Goal: Information Seeking & Learning: Learn about a topic

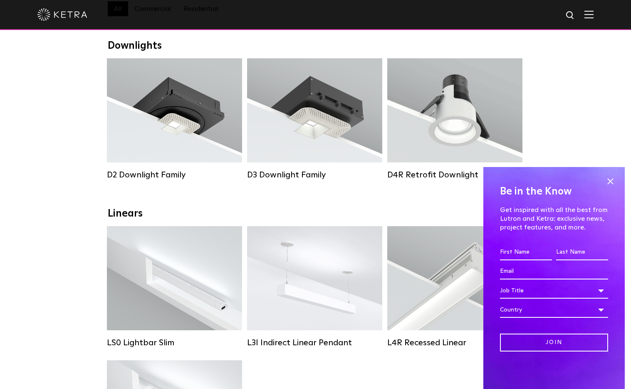
scroll to position [157, 0]
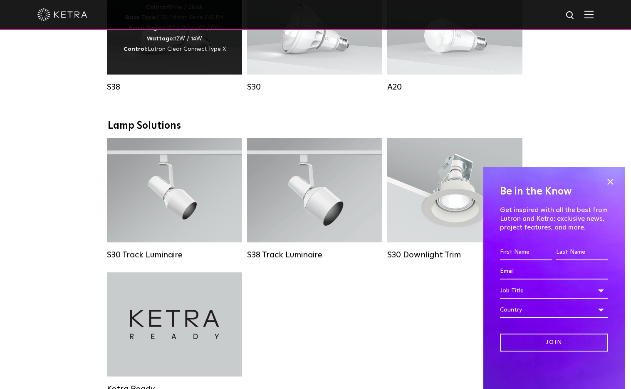
scroll to position [700, 0]
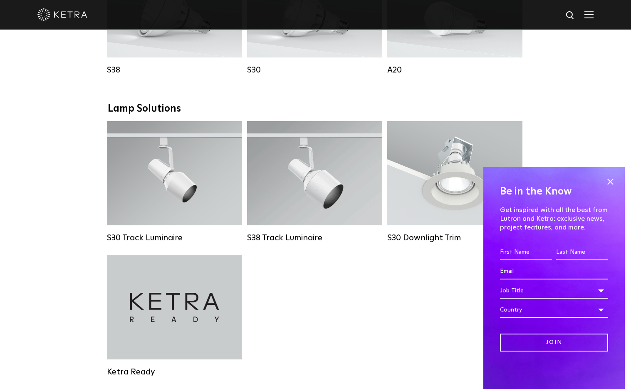
click at [69, 195] on div "Downlights D2 Downlight Family Lumen Output: 1200 Colors: White / Black / Gloss…" at bounding box center [315, 112] width 631 height 1292
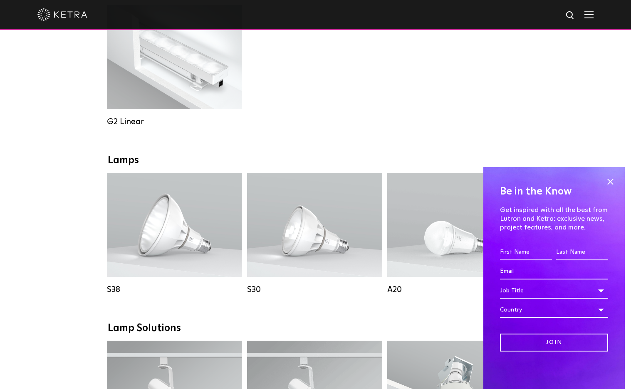
scroll to position [0, 0]
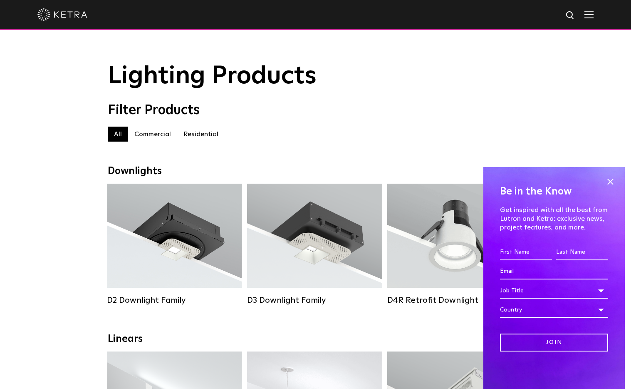
click at [207, 136] on label "Residential" at bounding box center [200, 134] width 47 height 15
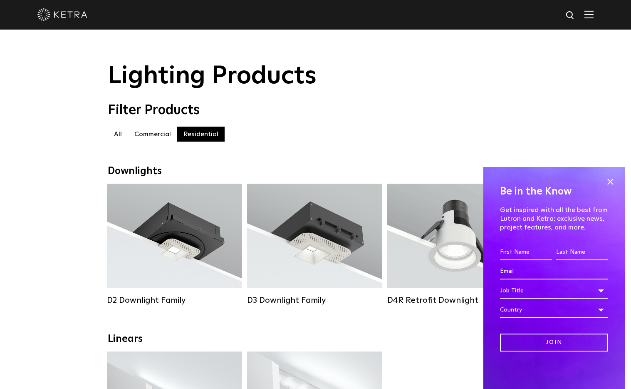
scroll to position [107, 0]
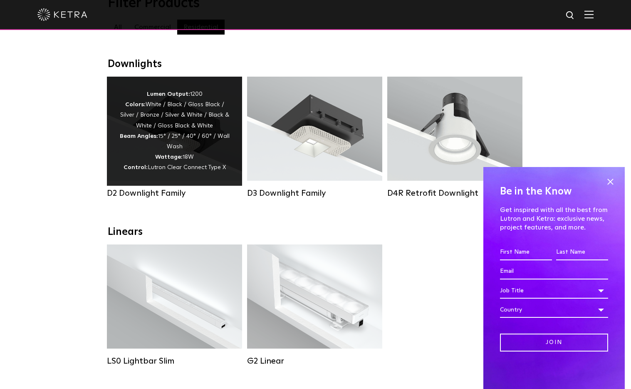
click at [125, 154] on div "Lumen Output: 1200 Colors: White / Black / Gloss Black / Silver / Bronze / Silv…" at bounding box center [174, 131] width 110 height 84
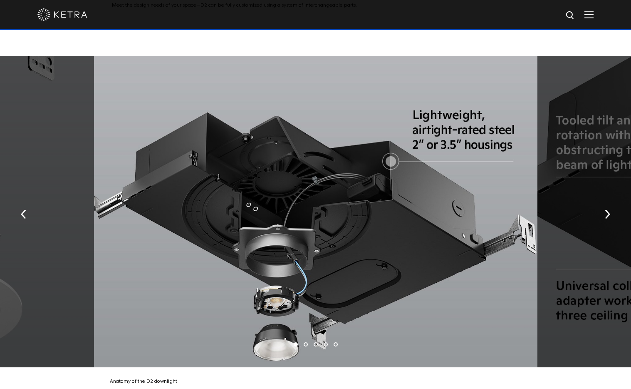
scroll to position [1493, 0]
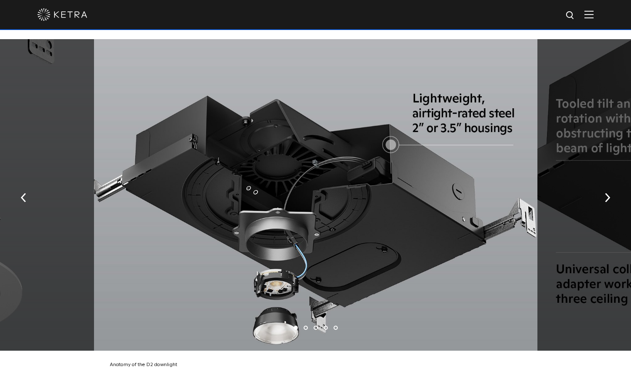
click at [608, 193] on img "button" at bounding box center [607, 197] width 5 height 9
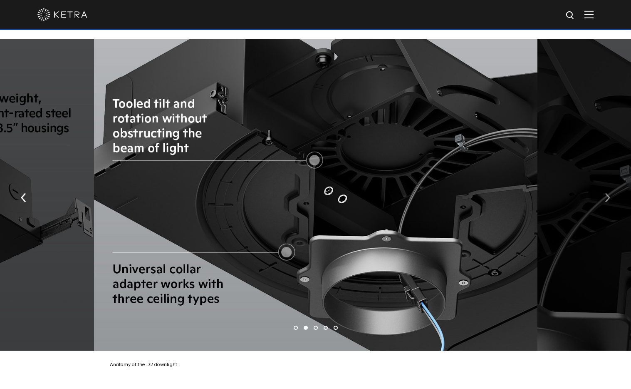
click at [608, 193] on img "button" at bounding box center [607, 197] width 5 height 9
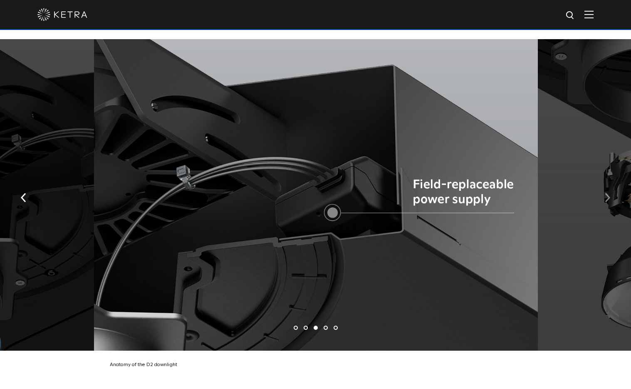
click at [608, 193] on img "button" at bounding box center [607, 197] width 5 height 9
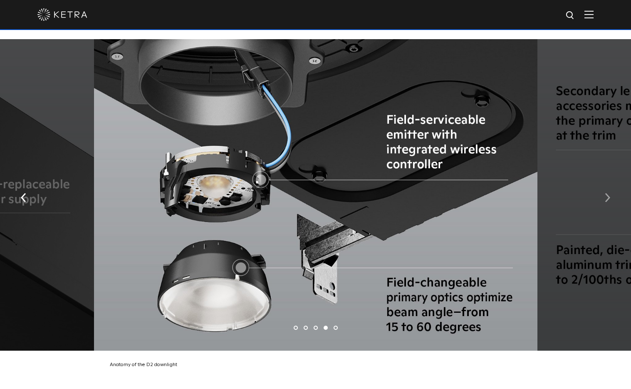
click at [608, 193] on img "button" at bounding box center [607, 197] width 5 height 9
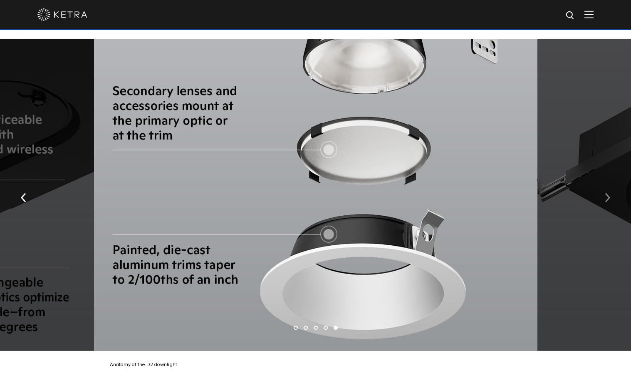
click at [608, 193] on img "button" at bounding box center [607, 197] width 5 height 9
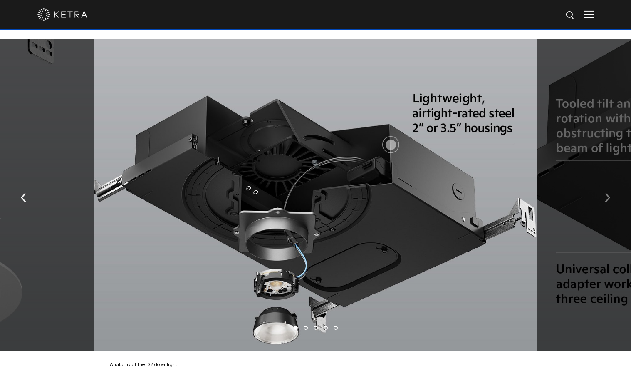
click at [608, 193] on img "button" at bounding box center [607, 197] width 5 height 9
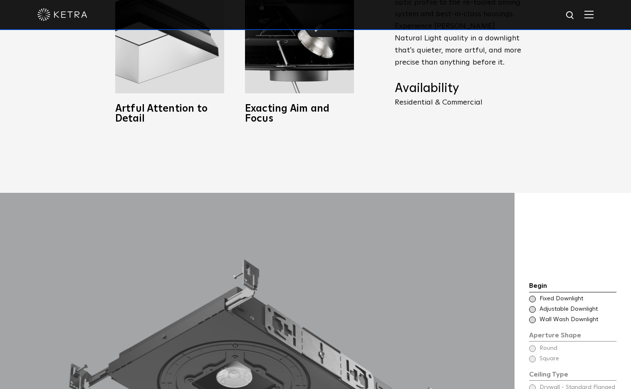
scroll to position [0, 0]
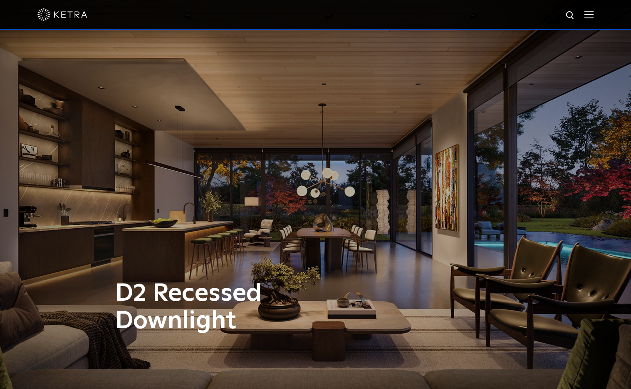
click at [47, 11] on img at bounding box center [62, 14] width 50 height 12
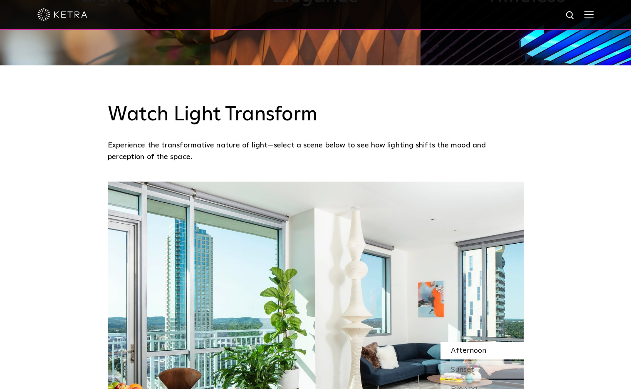
click at [89, 220] on div "Watch Light Transform Experience the transformative nature of light—select a sc…" at bounding box center [315, 268] width 631 height 407
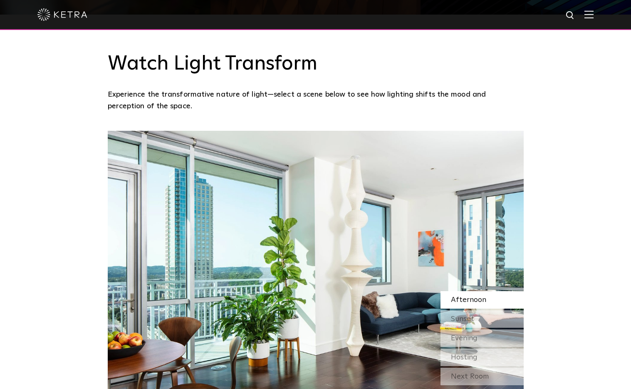
scroll to position [675, 0]
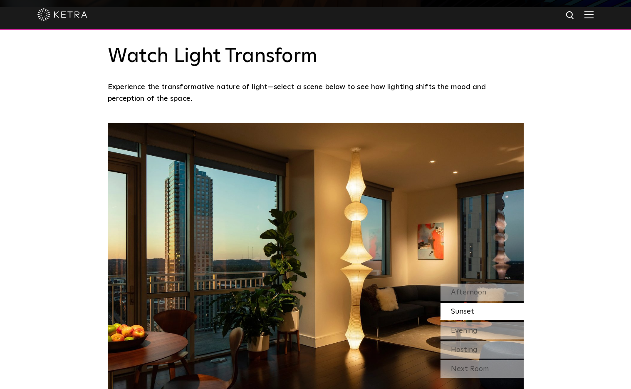
click at [452, 309] on span "Sunset" at bounding box center [462, 311] width 23 height 7
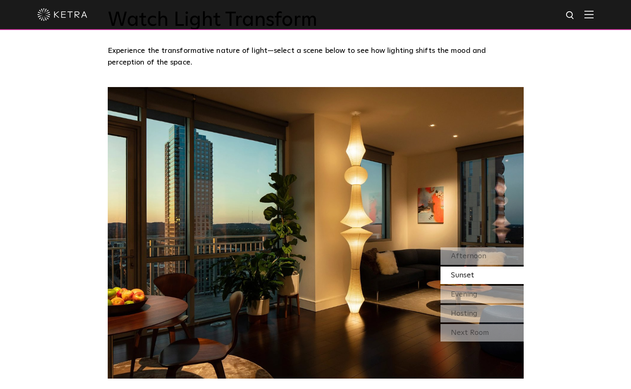
scroll to position [737, 0]
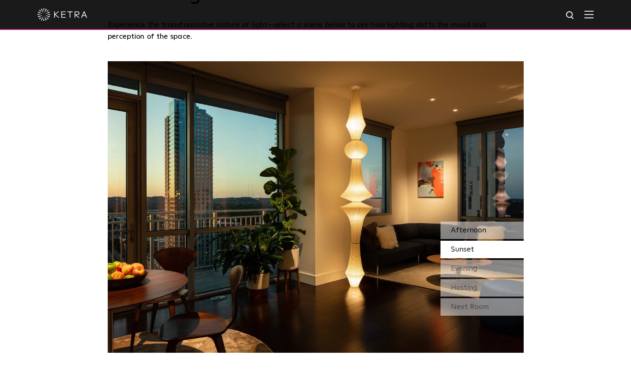
click at [478, 230] on span "Afternoon" at bounding box center [468, 229] width 35 height 7
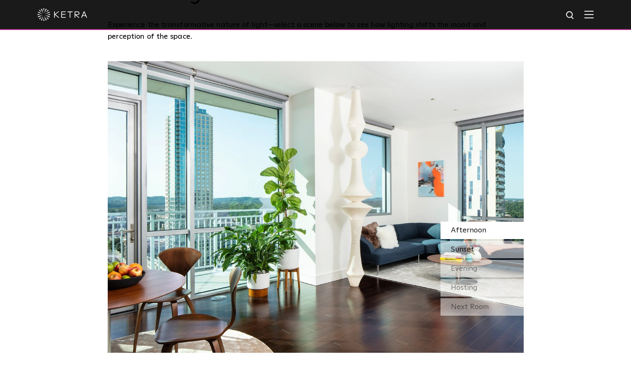
click at [476, 246] on div "Sunset" at bounding box center [482, 249] width 83 height 17
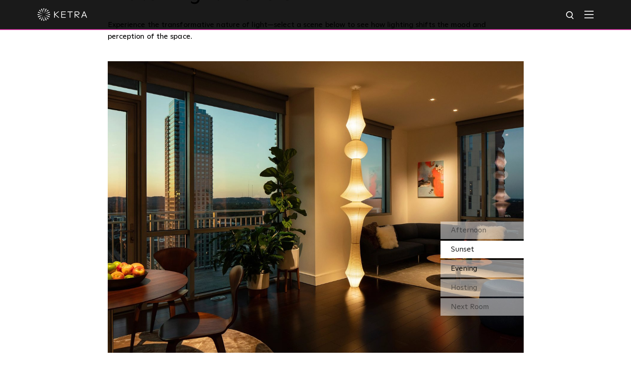
click at [476, 266] on span "Evening" at bounding box center [464, 268] width 27 height 7
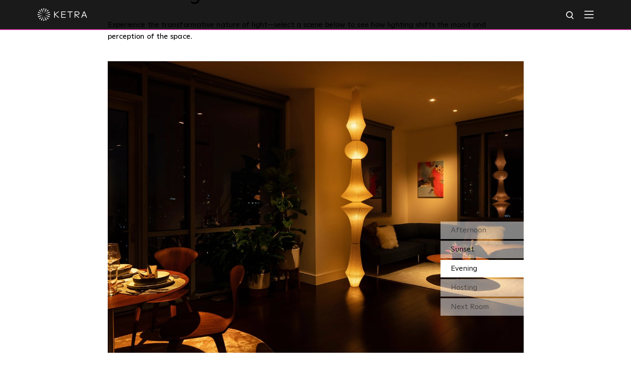
click at [476, 248] on div "Sunset" at bounding box center [482, 249] width 83 height 17
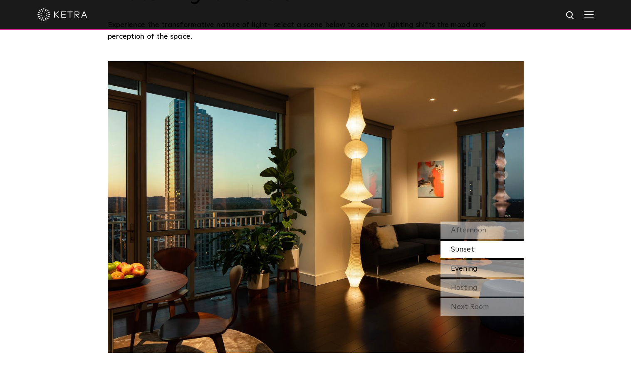
click at [475, 267] on span "Evening" at bounding box center [464, 268] width 27 height 7
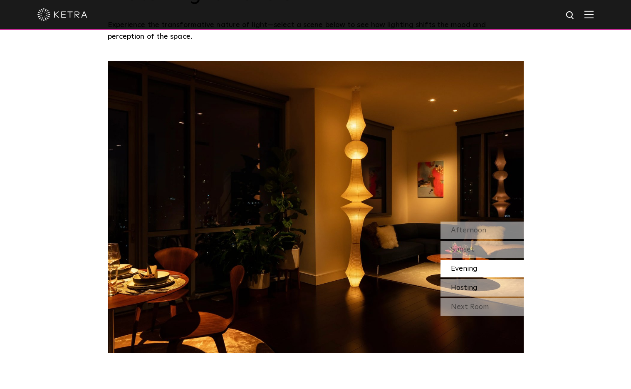
click at [473, 283] on div "Hosting" at bounding box center [482, 287] width 83 height 17
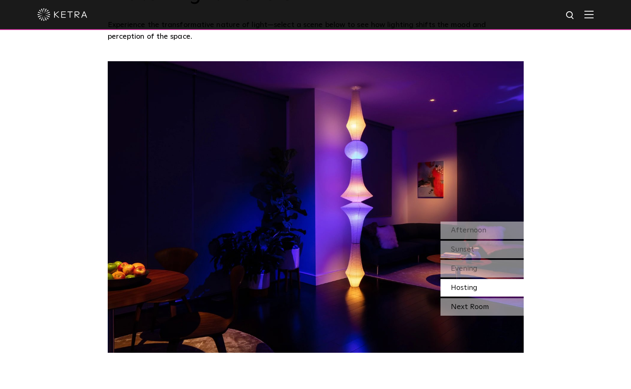
click at [472, 307] on div "Next Room" at bounding box center [482, 306] width 83 height 17
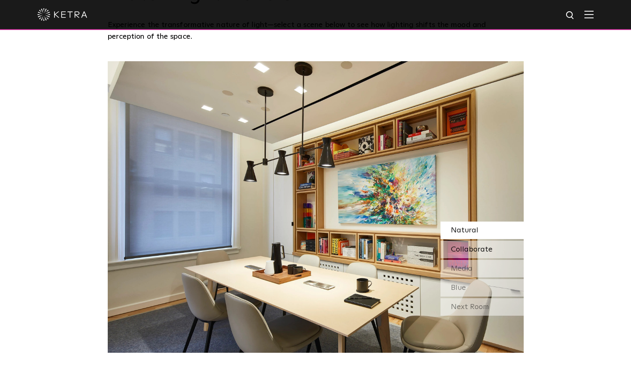
click at [469, 246] on span "Collaborate" at bounding box center [472, 249] width 42 height 7
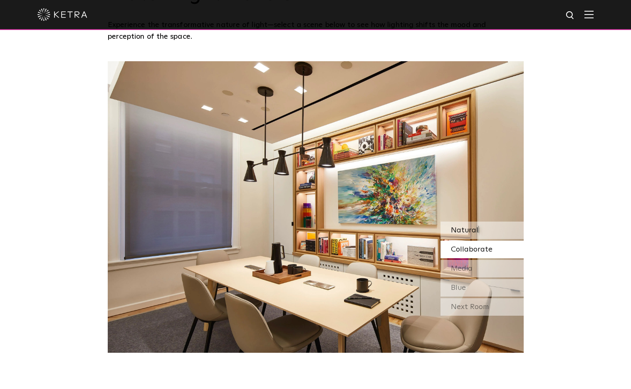
click at [484, 232] on div "Natural" at bounding box center [482, 229] width 83 height 17
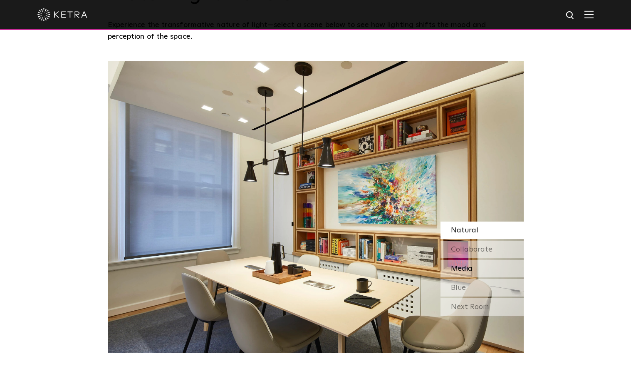
click at [463, 270] on span "Media" at bounding box center [462, 268] width 22 height 7
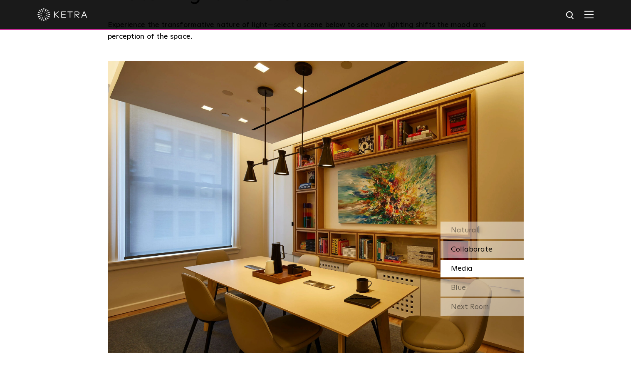
click at [470, 246] on span "Collaborate" at bounding box center [472, 249] width 42 height 7
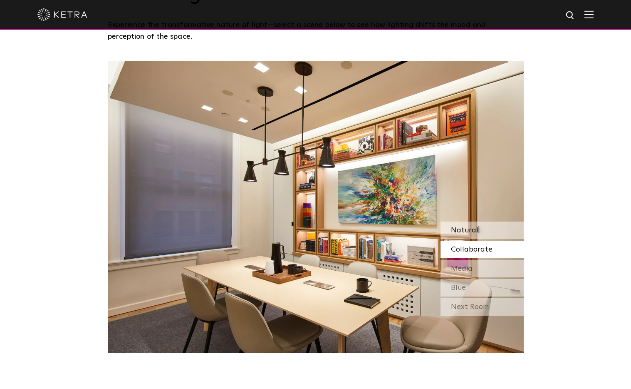
click at [486, 228] on div "Natural" at bounding box center [482, 229] width 83 height 17
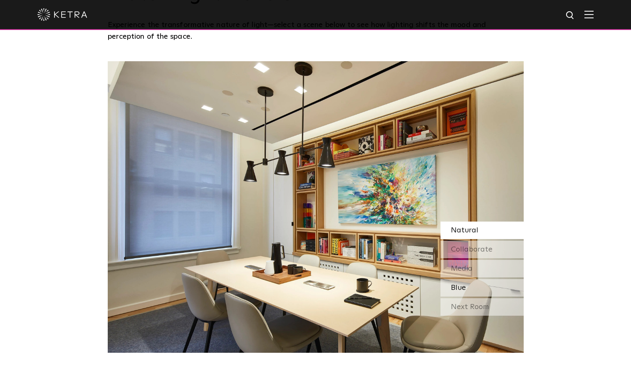
click at [481, 281] on div "Blue" at bounding box center [482, 287] width 83 height 17
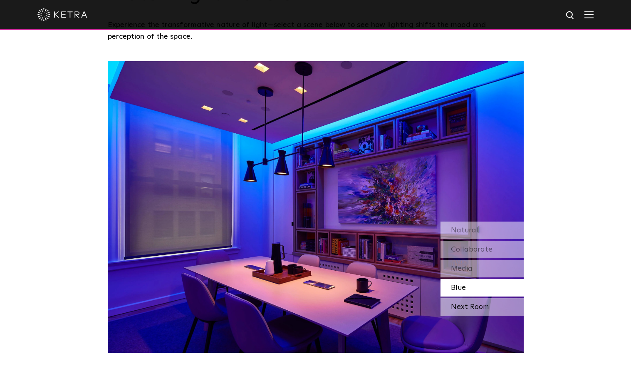
click at [474, 304] on div "Next Room" at bounding box center [482, 306] width 83 height 17
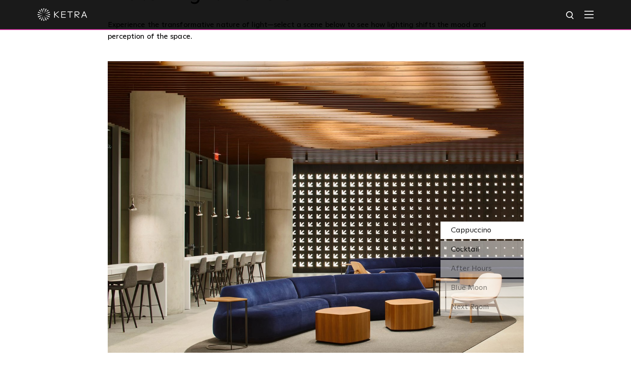
click at [469, 246] on span "Cocktail" at bounding box center [465, 249] width 28 height 7
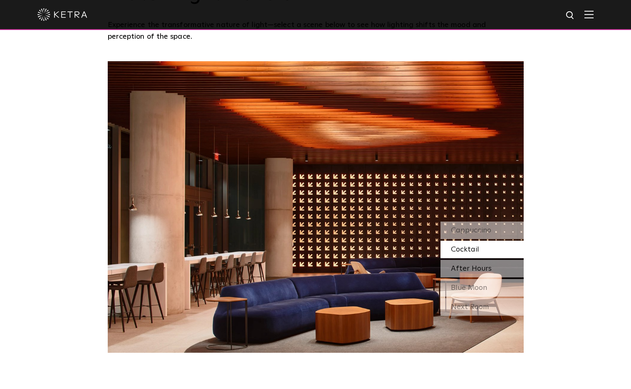
click at [473, 266] on span "After Hours" at bounding box center [471, 268] width 41 height 7
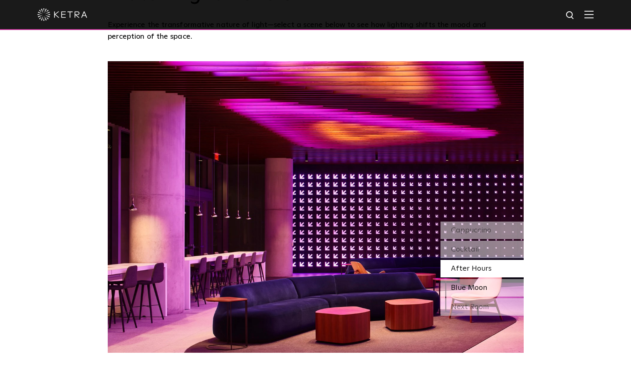
click at [483, 285] on span "Blue Moon" at bounding box center [469, 287] width 36 height 7
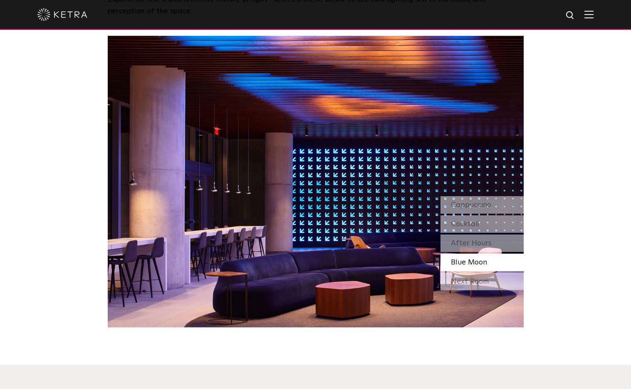
scroll to position [759, 0]
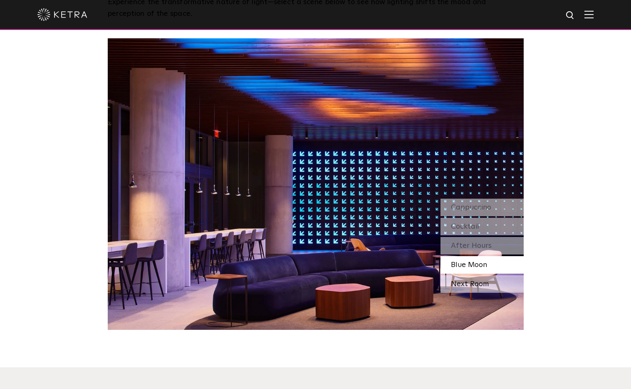
click at [486, 283] on div "Next Room" at bounding box center [482, 283] width 83 height 17
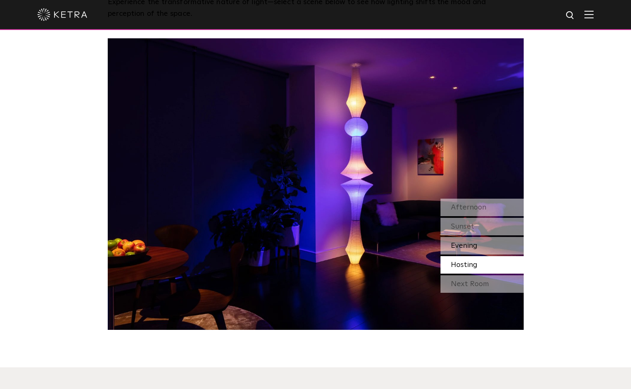
click at [468, 244] on span "Evening" at bounding box center [464, 245] width 27 height 7
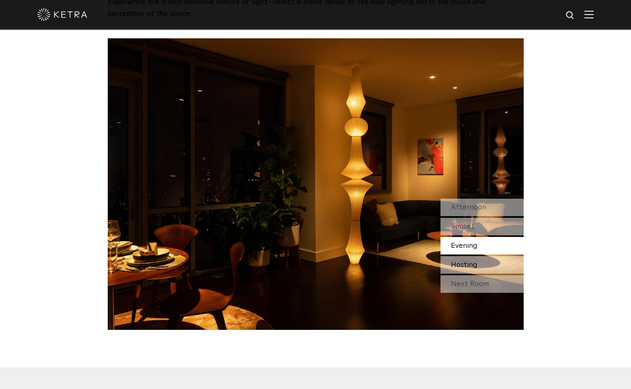
click at [467, 257] on div "Hosting" at bounding box center [482, 264] width 83 height 17
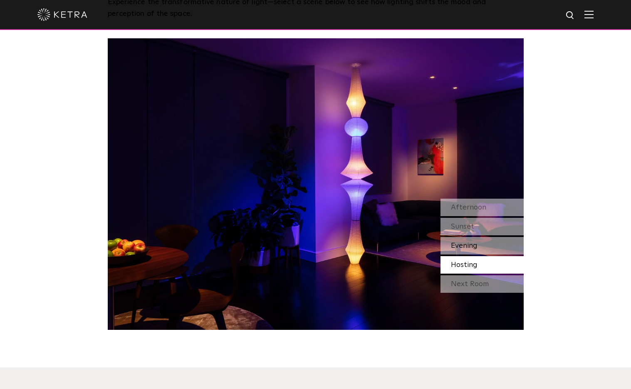
click at [472, 248] on span "Evening" at bounding box center [464, 245] width 27 height 7
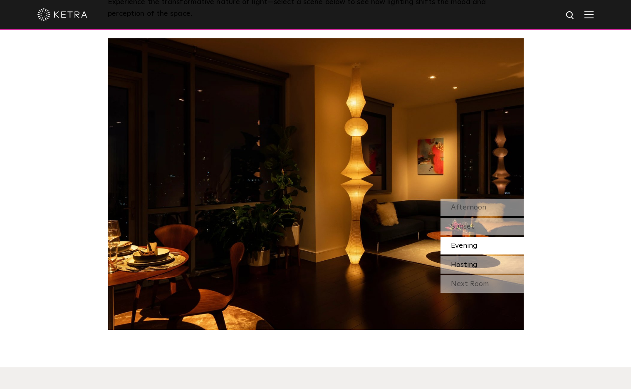
click at [463, 273] on div "Hosting" at bounding box center [482, 264] width 83 height 17
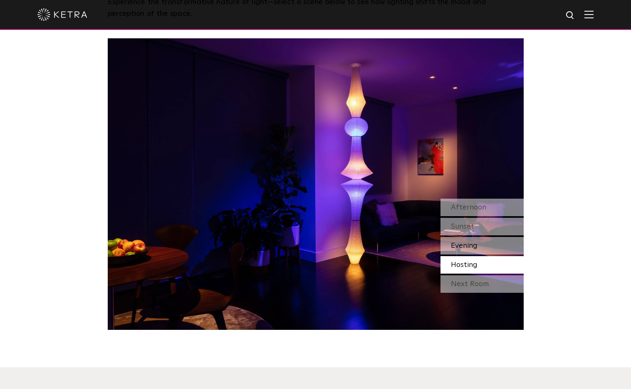
click at [489, 243] on div "Evening" at bounding box center [482, 245] width 83 height 17
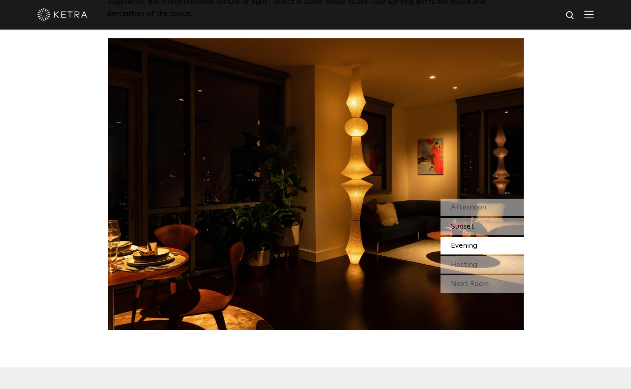
click at [500, 230] on div "Sunset" at bounding box center [482, 226] width 83 height 17
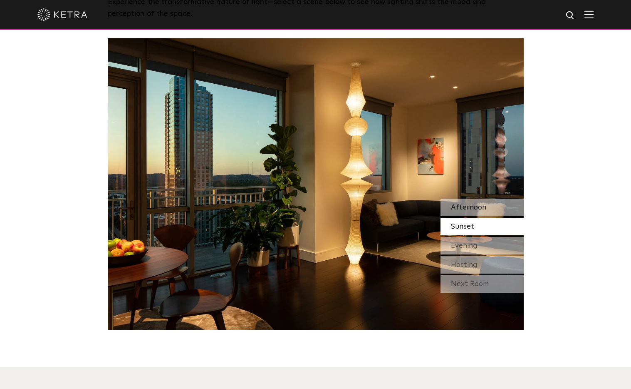
click at [504, 212] on div "Afternoon" at bounding box center [482, 207] width 83 height 17
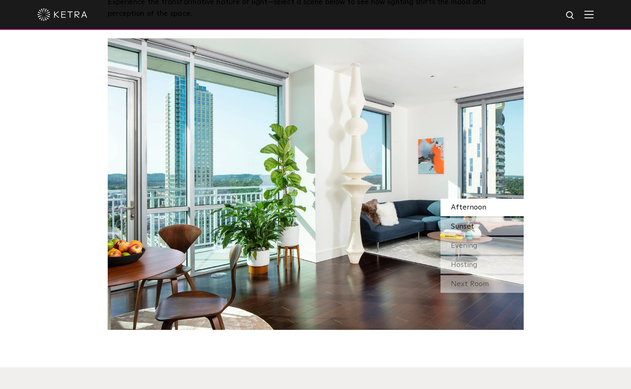
click at [494, 228] on div "Sunset" at bounding box center [482, 226] width 83 height 17
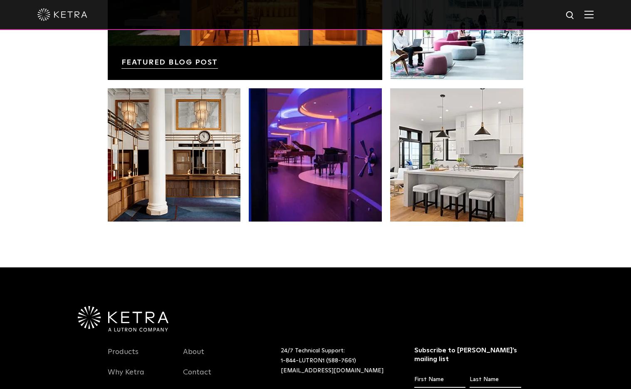
scroll to position [1601, 0]
